Goal: Task Accomplishment & Management: Use online tool/utility

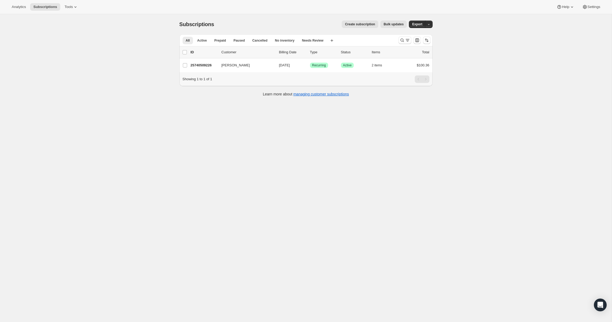
click at [389, 24] on span "Bulk updates" at bounding box center [394, 24] width 20 height 4
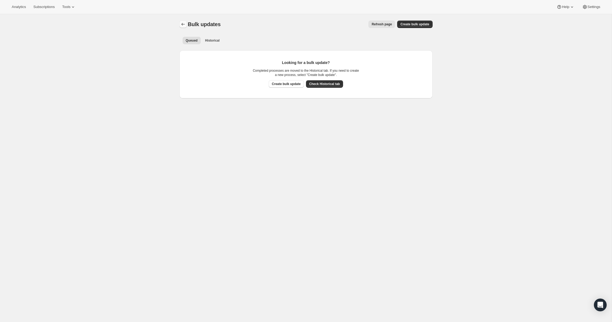
click at [183, 23] on icon "Bulk updates" at bounding box center [183, 24] width 5 height 5
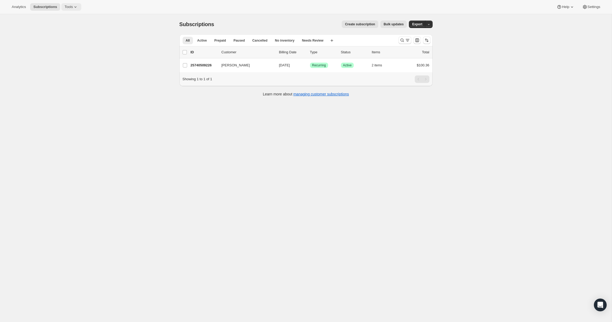
click at [65, 10] on button "Tools" at bounding box center [71, 6] width 20 height 7
click at [52, 44] on span "Moments" at bounding box center [52, 45] width 14 height 4
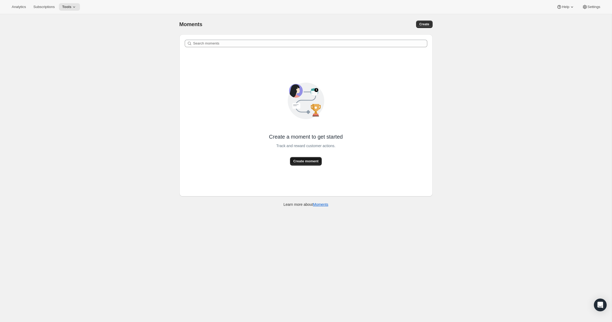
click at [308, 162] on span "Create moment" at bounding box center [305, 161] width 25 height 5
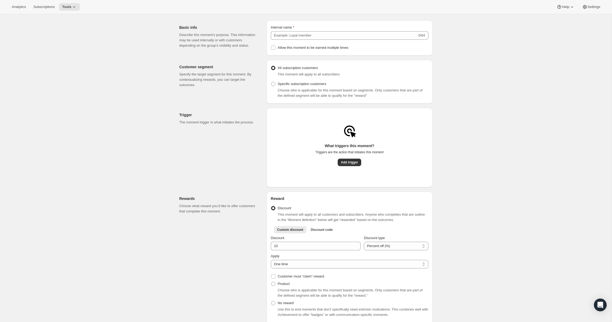
scroll to position [13, 0]
click at [354, 165] on span "Add trigger" at bounding box center [349, 163] width 17 height 4
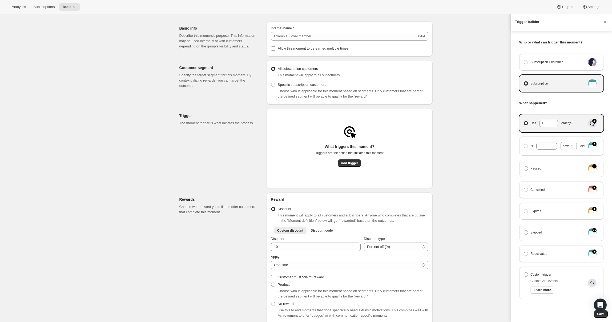
scroll to position [4, 0]
click at [528, 275] on span "Manage moment triggers" at bounding box center [526, 274] width 4 height 4
click at [524, 272] on input "Custom trigger" at bounding box center [524, 272] width 0 height 0
radio input "true"
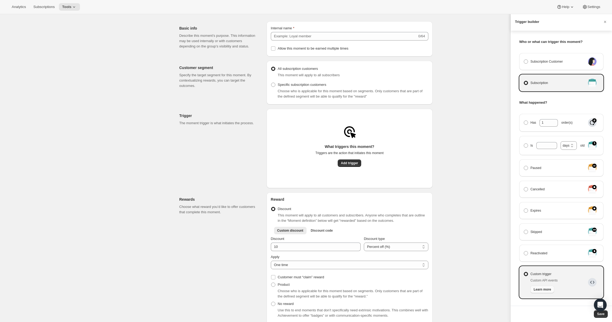
click at [546, 291] on span "Learn more" at bounding box center [542, 290] width 17 height 4
click at [526, 274] on span "Manage moment triggers" at bounding box center [526, 274] width 4 height 4
click at [524, 272] on input "Custom trigger" at bounding box center [524, 272] width 0 height 0
click at [40, 7] on span "Subscriptions" at bounding box center [43, 7] width 21 height 4
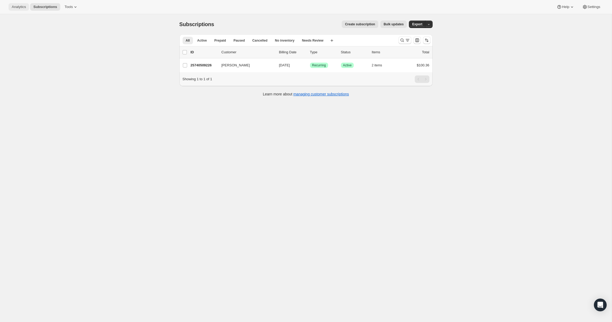
click at [16, 10] on button "Analytics" at bounding box center [19, 6] width 21 height 7
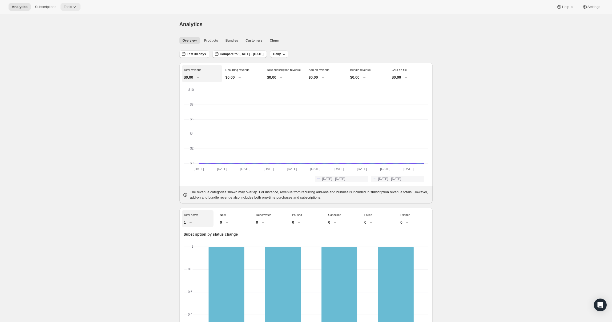
click at [66, 8] on span "Tools" at bounding box center [68, 7] width 8 height 4
click at [56, 29] on span "Add-ons" at bounding box center [51, 27] width 13 height 4
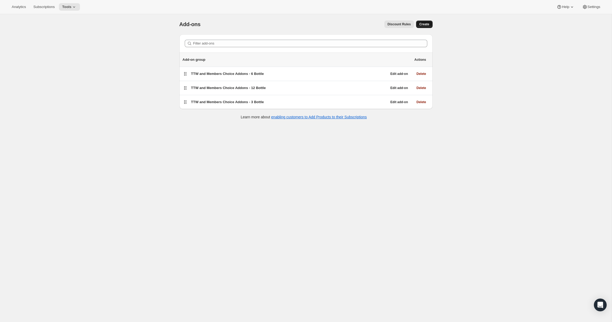
click at [425, 24] on span "Create" at bounding box center [425, 24] width 10 height 4
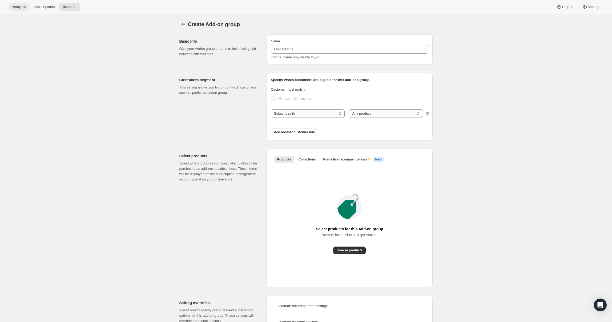
click at [20, 4] on button "Analytics" at bounding box center [19, 6] width 21 height 7
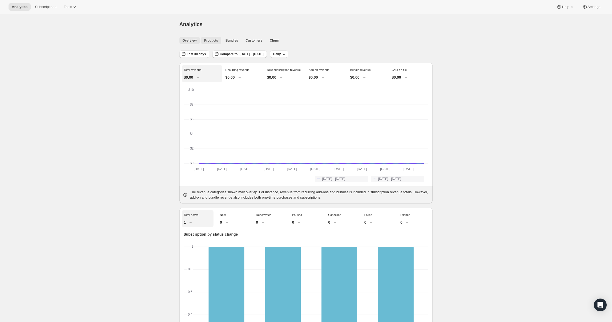
click at [216, 38] on button "Products" at bounding box center [211, 40] width 20 height 7
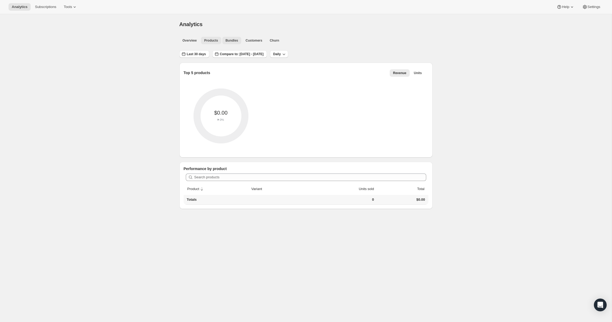
click at [229, 39] on span "Bundles" at bounding box center [232, 40] width 13 height 4
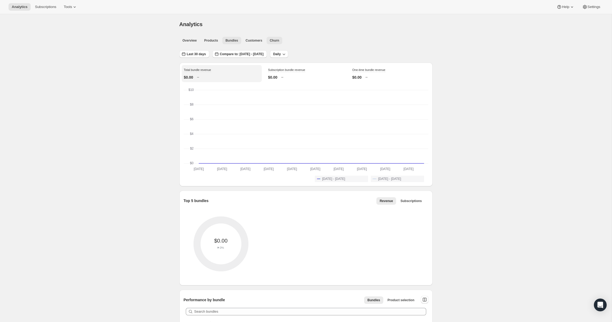
click at [273, 40] on span "Churn" at bounding box center [274, 40] width 9 height 4
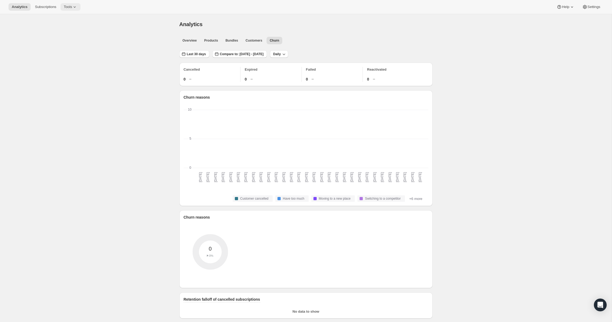
click at [64, 8] on span "Tools" at bounding box center [68, 7] width 8 height 4
click at [54, 73] on div "Memberships Info Beta" at bounding box center [68, 72] width 47 height 5
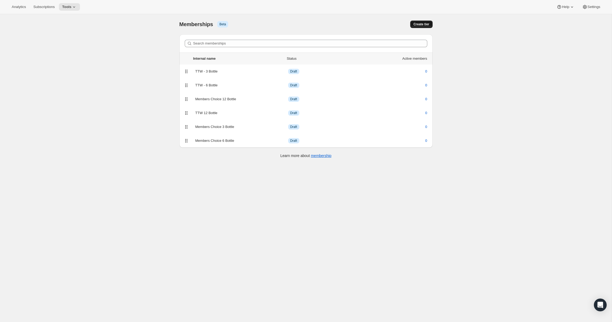
click at [420, 24] on span "Create tier" at bounding box center [422, 24] width 16 height 4
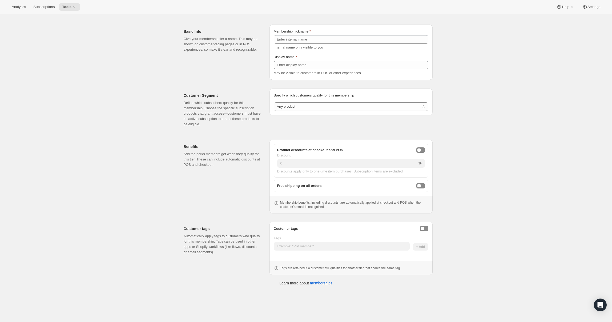
scroll to position [14, 0]
click at [20, 10] on button "Analytics" at bounding box center [19, 6] width 21 height 7
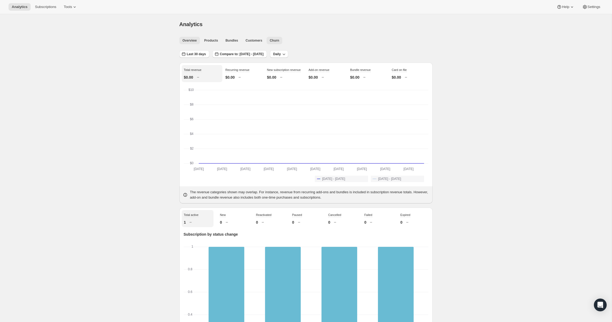
click at [276, 39] on span "Churn" at bounding box center [274, 40] width 9 height 4
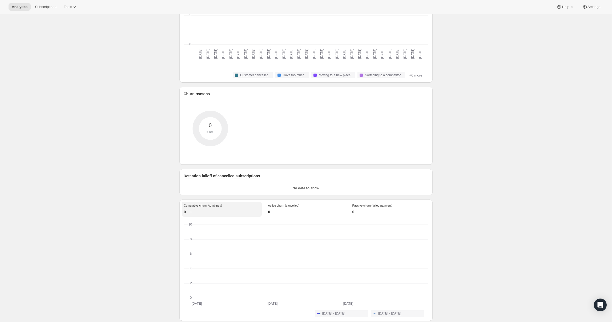
scroll to position [124, 0]
click at [66, 7] on span "Tools" at bounding box center [68, 7] width 8 height 4
click at [53, 27] on span "Add-ons" at bounding box center [51, 27] width 13 height 4
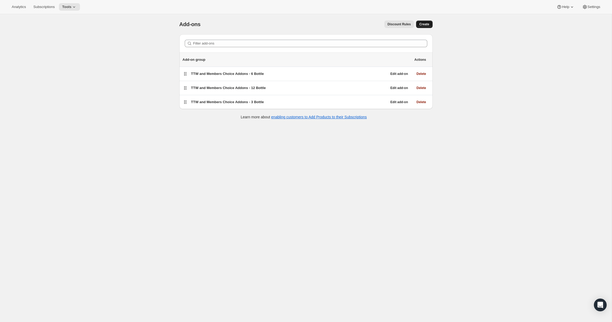
click at [430, 23] on button "Create" at bounding box center [424, 24] width 16 height 7
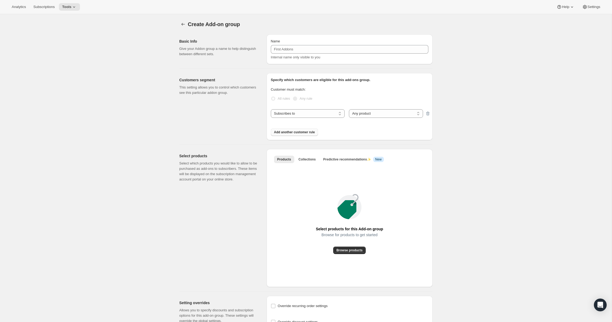
click at [305, 134] on span "Add another customer rule" at bounding box center [294, 132] width 41 height 4
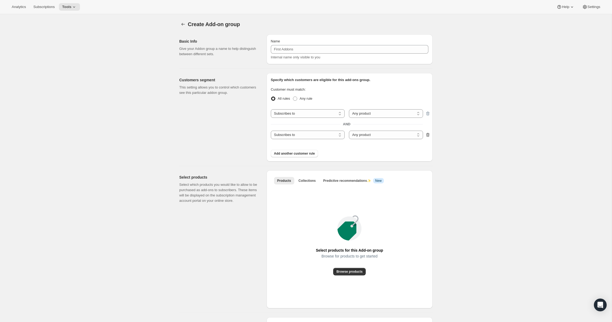
click at [429, 134] on icon "button" at bounding box center [427, 134] width 5 height 5
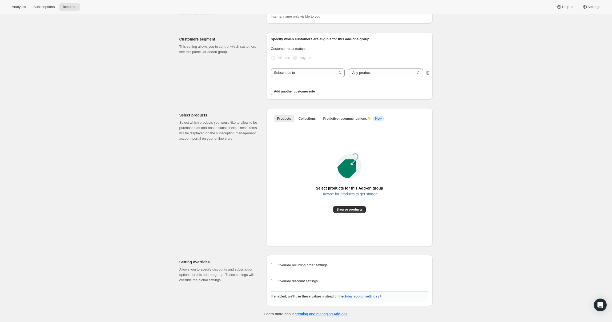
scroll to position [41, 0]
click at [71, 8] on icon at bounding box center [73, 6] width 5 height 5
click at [51, 73] on div "Memberships Info Beta" at bounding box center [67, 72] width 47 height 5
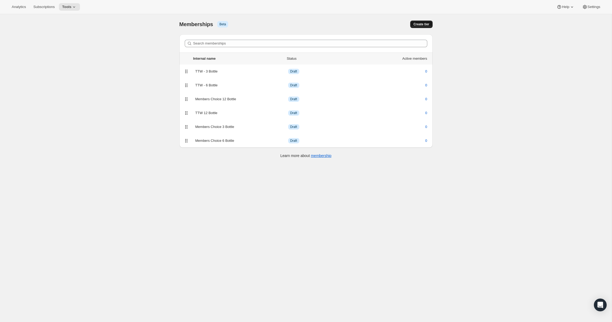
click at [423, 24] on span "Create tier" at bounding box center [422, 24] width 16 height 4
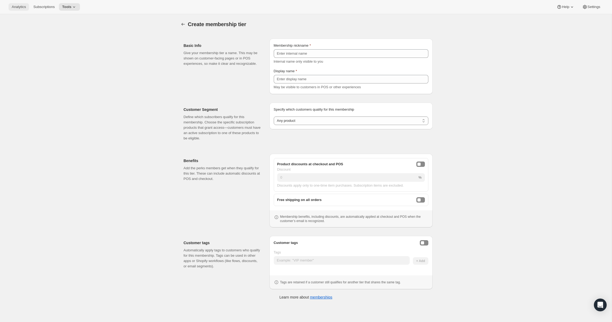
click at [17, 9] on span "Analytics" at bounding box center [19, 7] width 14 height 4
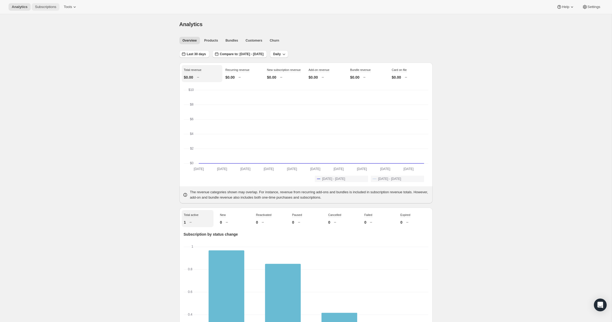
click at [41, 7] on span "Subscriptions" at bounding box center [45, 7] width 21 height 4
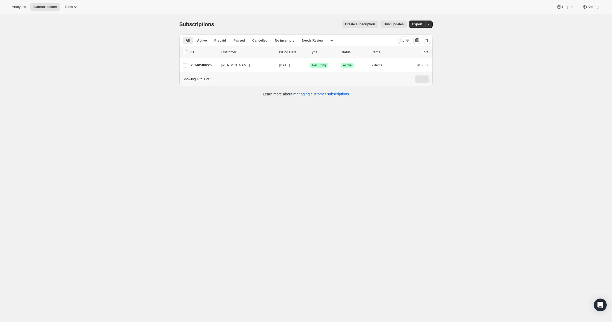
click at [354, 23] on span "Create subscription" at bounding box center [360, 24] width 30 height 4
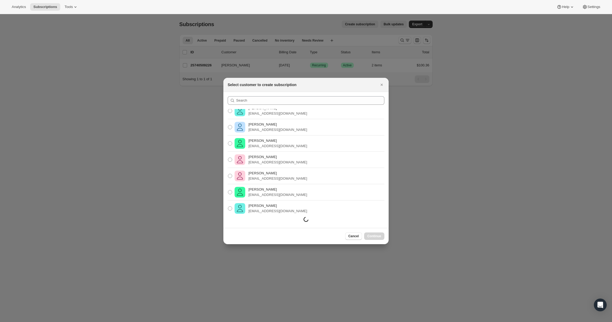
scroll to position [71, 0]
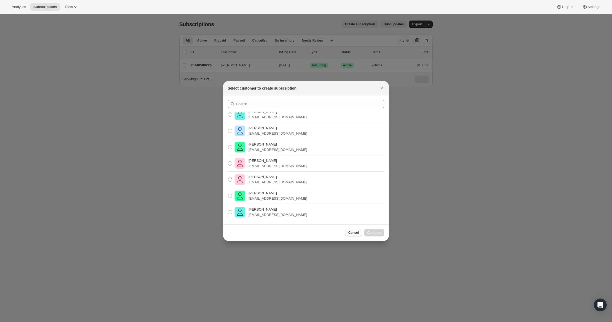
click at [353, 233] on span "Cancel" at bounding box center [354, 233] width 10 height 4
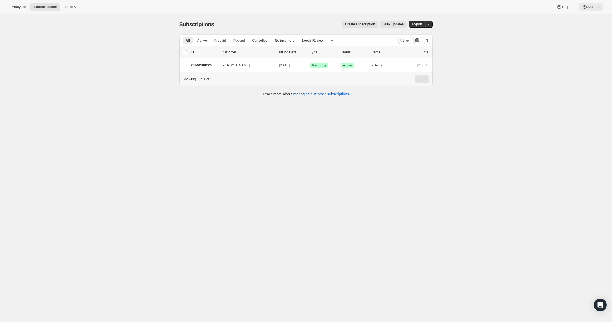
click at [587, 6] on icon at bounding box center [584, 6] width 5 height 5
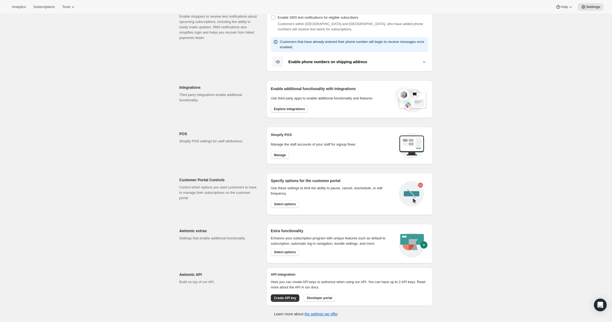
scroll to position [116, 0]
click at [282, 253] on span "Select options" at bounding box center [285, 252] width 22 height 4
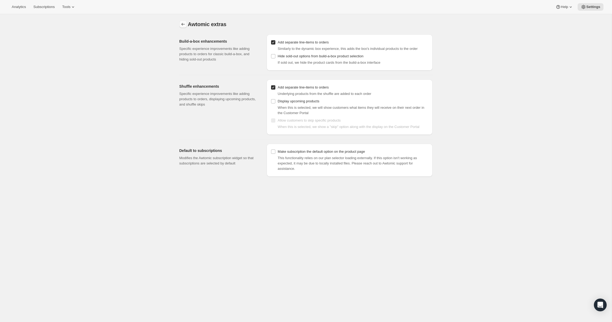
click at [185, 24] on icon "Settings" at bounding box center [183, 24] width 5 height 5
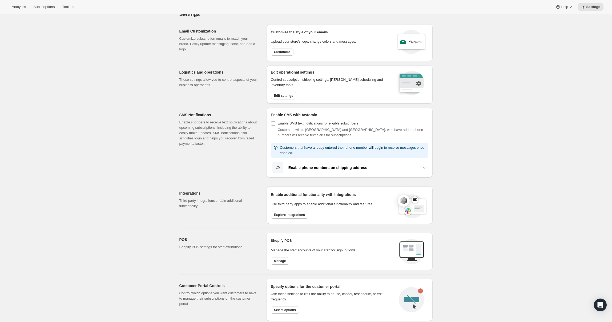
scroll to position [46, 0]
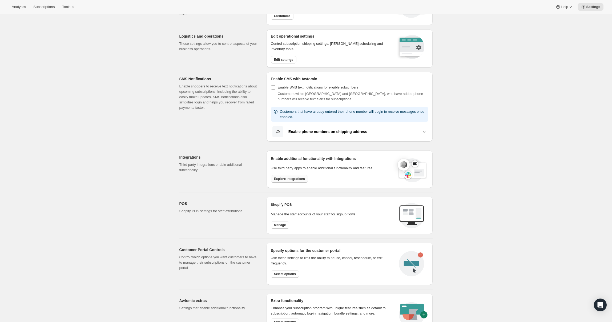
click at [290, 179] on span "Explore integrations" at bounding box center [289, 179] width 31 height 4
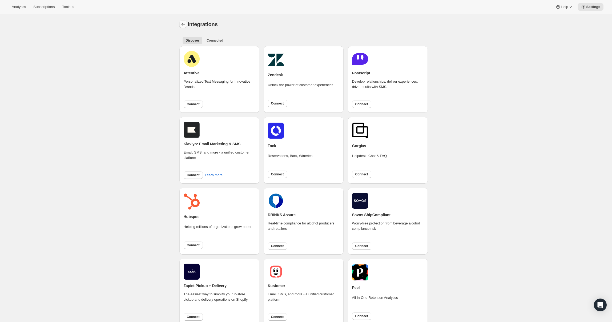
click at [182, 25] on icon "Settings" at bounding box center [182, 24] width 3 height 3
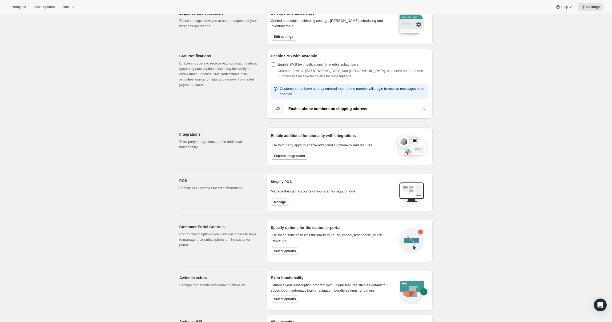
scroll to position [70, 0]
click at [278, 202] on span "Manage" at bounding box center [280, 201] width 12 height 4
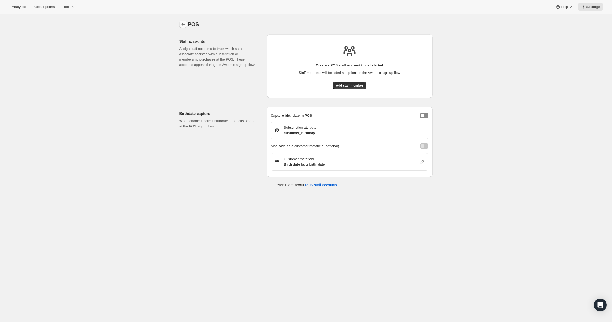
click at [185, 23] on icon "Settings" at bounding box center [183, 24] width 5 height 5
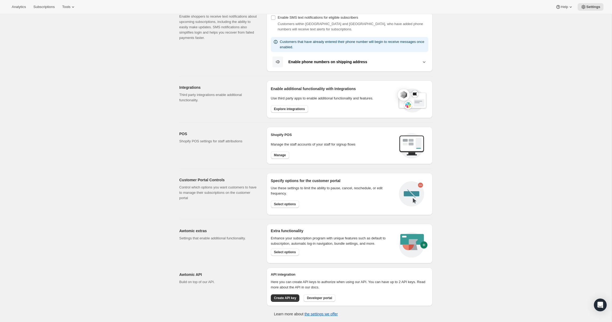
scroll to position [116, 0]
click at [323, 299] on span "Developer portal" at bounding box center [319, 298] width 25 height 4
